Goal: Transaction & Acquisition: Purchase product/service

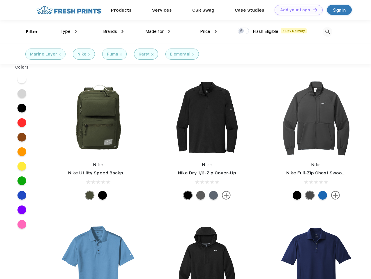
click at [296, 10] on link "Add your Logo Design Tool" at bounding box center [299, 10] width 48 height 10
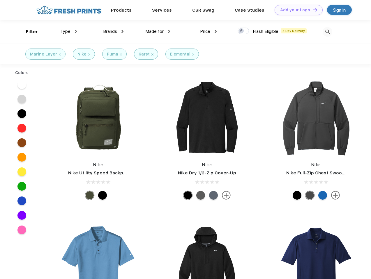
click at [0, 0] on div "Design Tool" at bounding box center [0, 0] width 0 height 0
click at [312, 10] on link "Add your Logo Design Tool" at bounding box center [299, 10] width 48 height 10
click at [28, 32] on div "Filter" at bounding box center [32, 32] width 12 height 7
click at [69, 31] on span "Type" at bounding box center [65, 31] width 10 height 5
click at [113, 31] on span "Brands" at bounding box center [110, 31] width 14 height 5
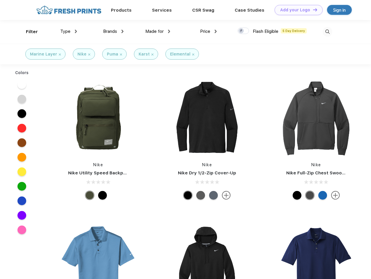
click at [158, 31] on span "Made for" at bounding box center [154, 31] width 18 height 5
click at [208, 31] on span "Price" at bounding box center [205, 31] width 10 height 5
click at [243, 31] on div at bounding box center [243, 31] width 11 height 6
click at [241, 31] on input "checkbox" at bounding box center [240, 29] width 4 height 4
click at [327, 32] on img at bounding box center [328, 32] width 10 height 10
